Goal: Information Seeking & Learning: Learn about a topic

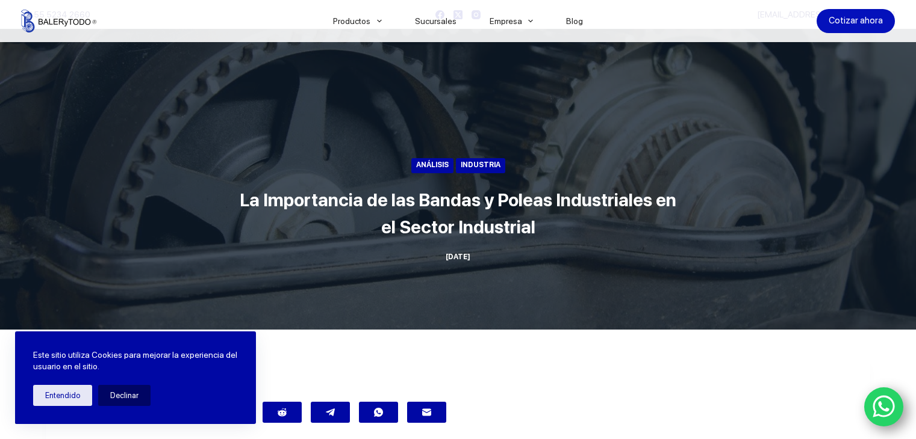
scroll to position [662, 0]
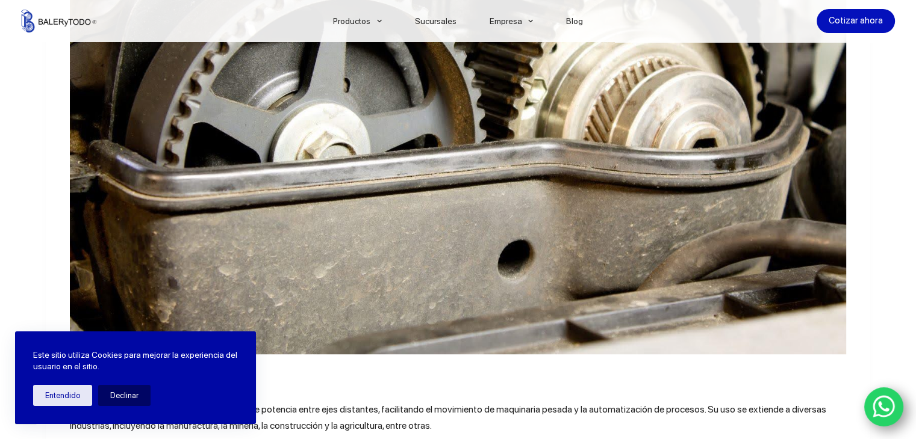
click at [69, 392] on button "Entendido" at bounding box center [62, 395] width 59 height 21
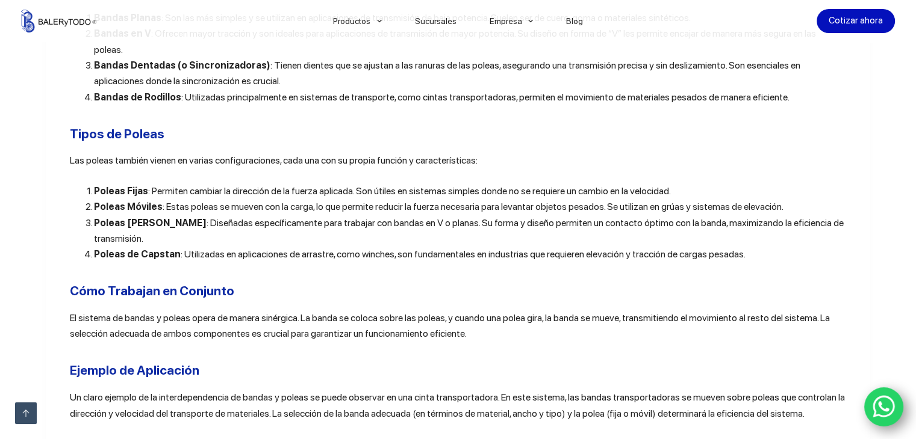
scroll to position [1276, 0]
drag, startPoint x: 234, startPoint y: 297, endPoint x: 337, endPoint y: 287, distance: 104.0
click at [337, 310] on p "El sistema de bandas y poleas opera de manera sinérgica. La banda se coloca sob…" at bounding box center [458, 326] width 776 height 32
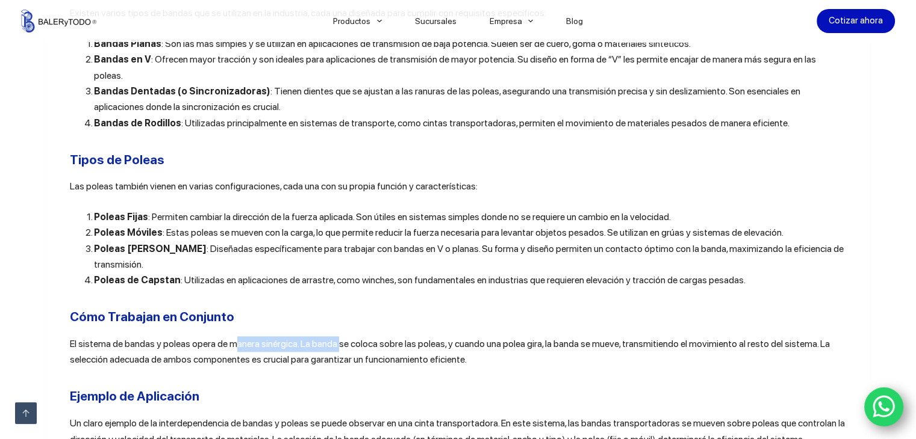
scroll to position [1286, 0]
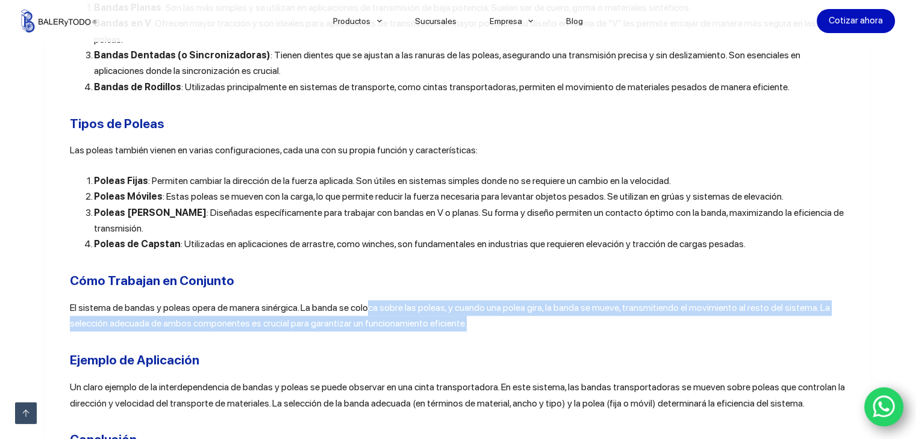
drag, startPoint x: 364, startPoint y: 270, endPoint x: 495, endPoint y: 304, distance: 135.5
click at [458, 302] on span "El sistema de bandas y poleas opera de manera sinérgica. La banda se coloca sob…" at bounding box center [450, 315] width 760 height 27
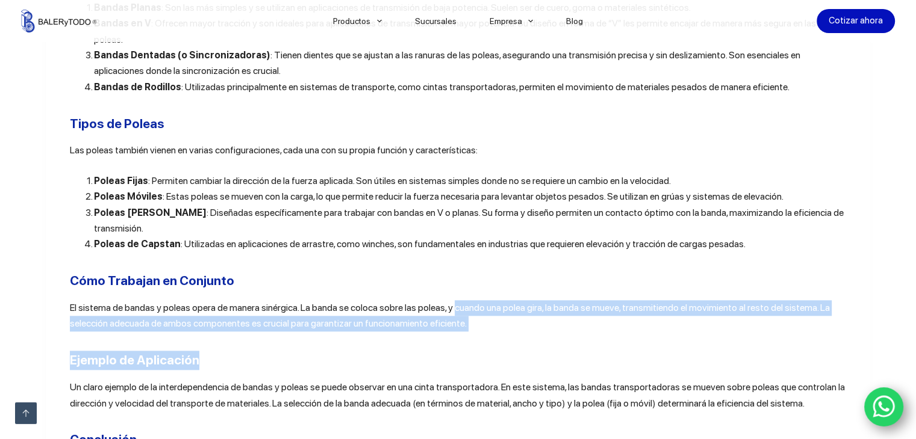
drag, startPoint x: 458, startPoint y: 277, endPoint x: 453, endPoint y: 308, distance: 31.7
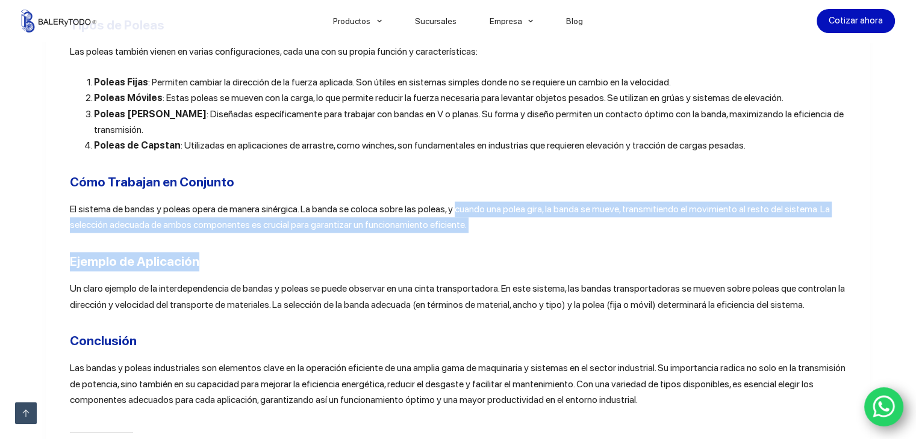
scroll to position [1386, 0]
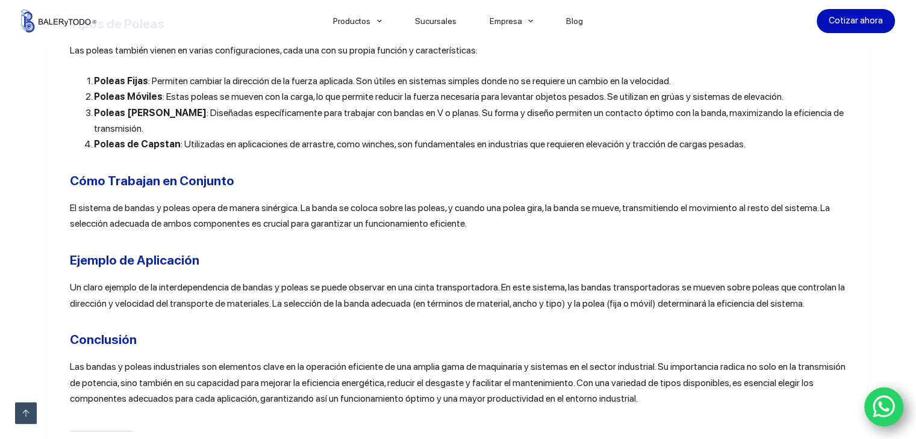
click at [294, 138] on span ": Utilizadas en aplicaciones de arrastre, como winches, son fundamentales en in…" at bounding box center [463, 143] width 565 height 11
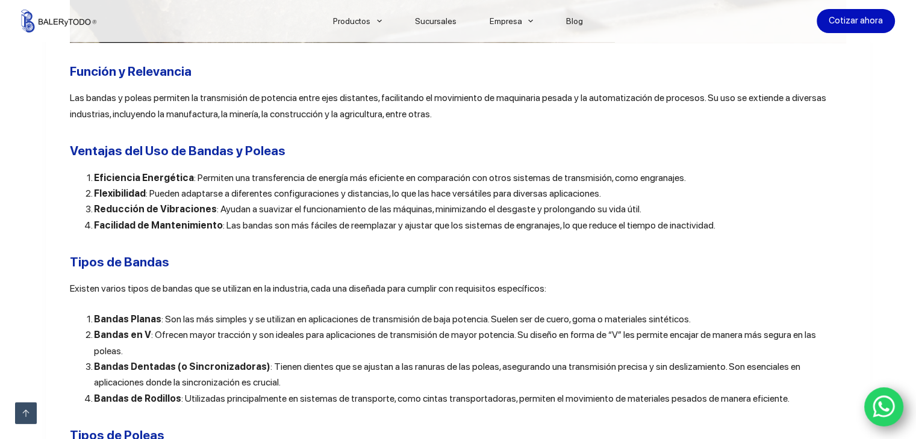
scroll to position [970, 0]
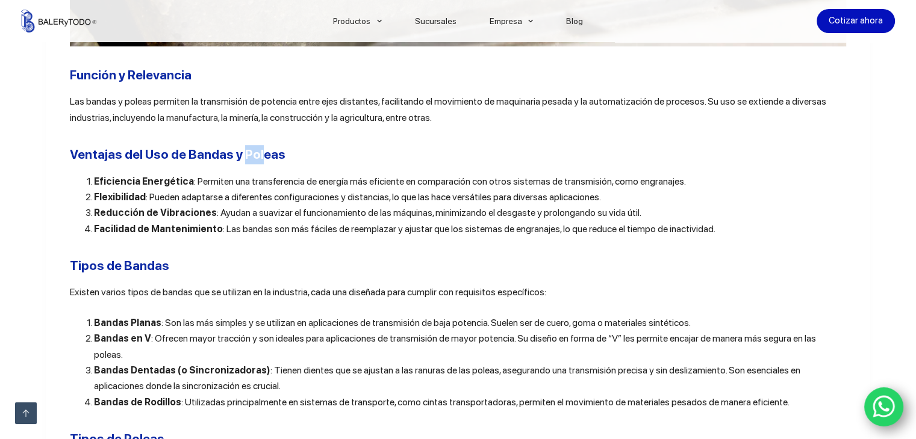
drag, startPoint x: 236, startPoint y: 146, endPoint x: 253, endPoint y: 153, distance: 18.3
click at [253, 153] on div "Las bandas y poleas industriales son componentes esenciales en una amplia varie…" at bounding box center [458, 282] width 776 height 1599
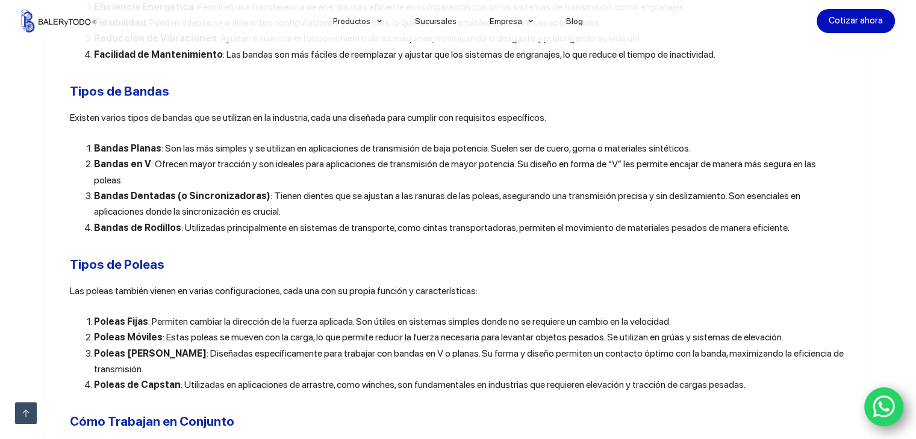
scroll to position [1144, 0]
